Goal: Information Seeking & Learning: Find specific fact

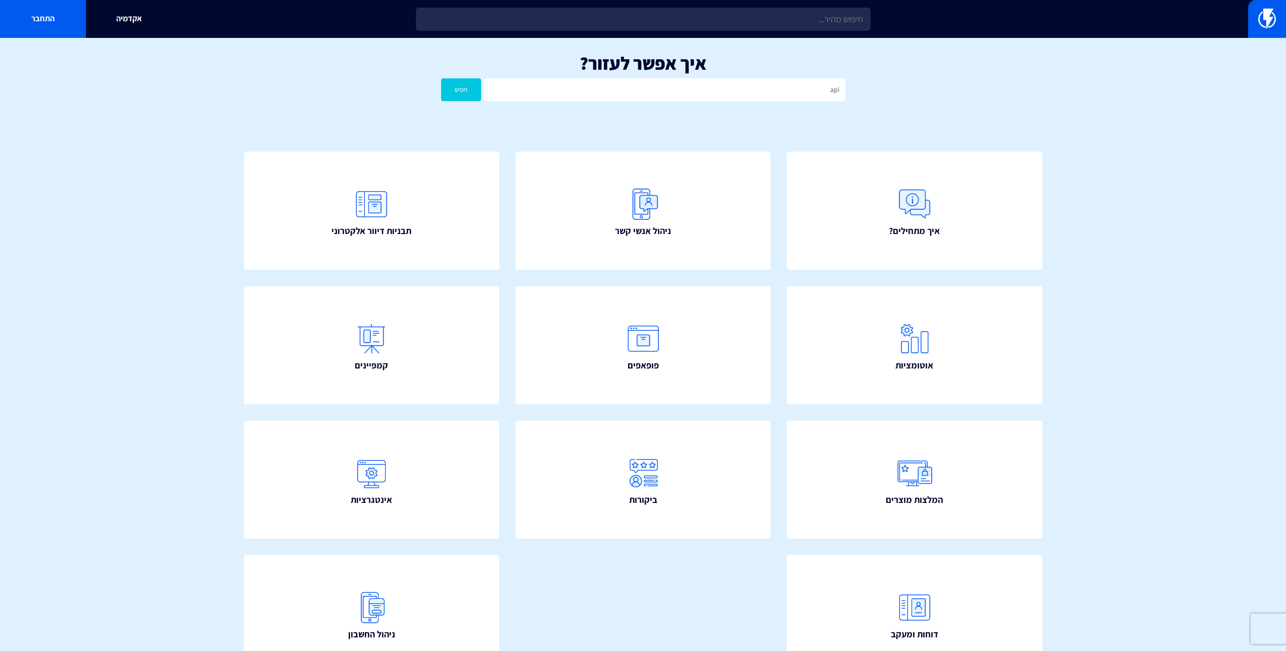
type input "api"
click at [441, 78] on button "חפש" at bounding box center [461, 89] width 40 height 23
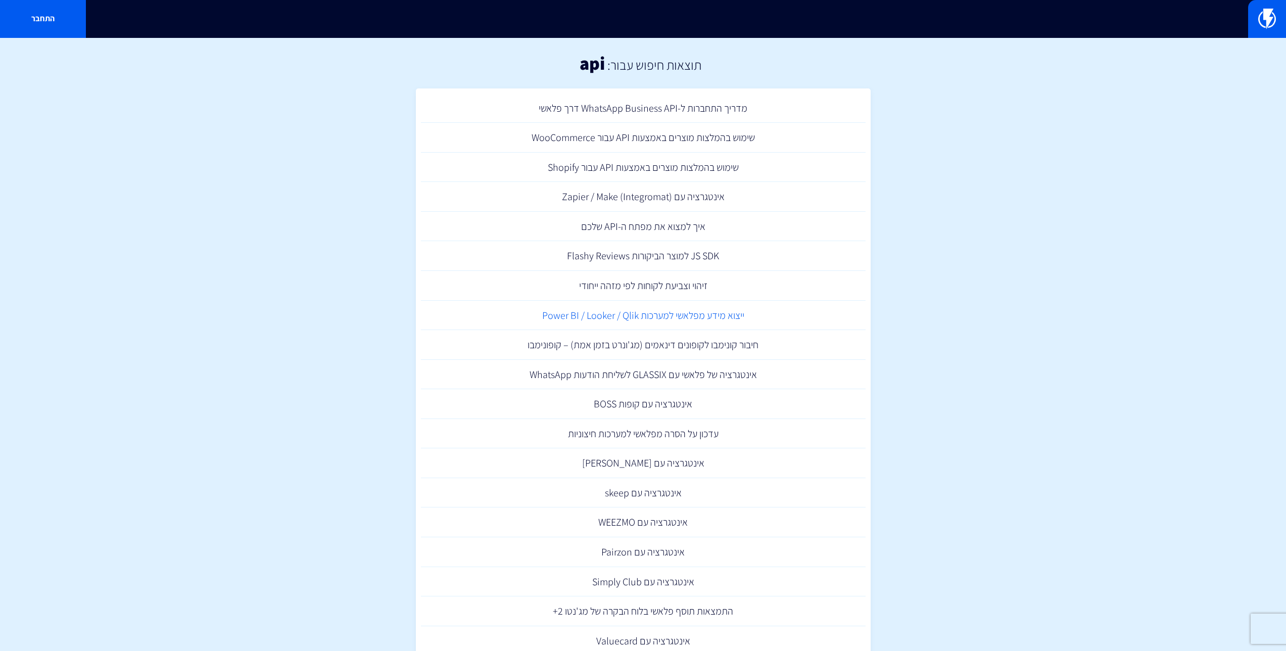
click at [625, 319] on link "ייצוא מידע מפלאשי למערכות Power BI / Looker / Qlik" at bounding box center [643, 316] width 445 height 30
